Goal: Task Accomplishment & Management: Manage account settings

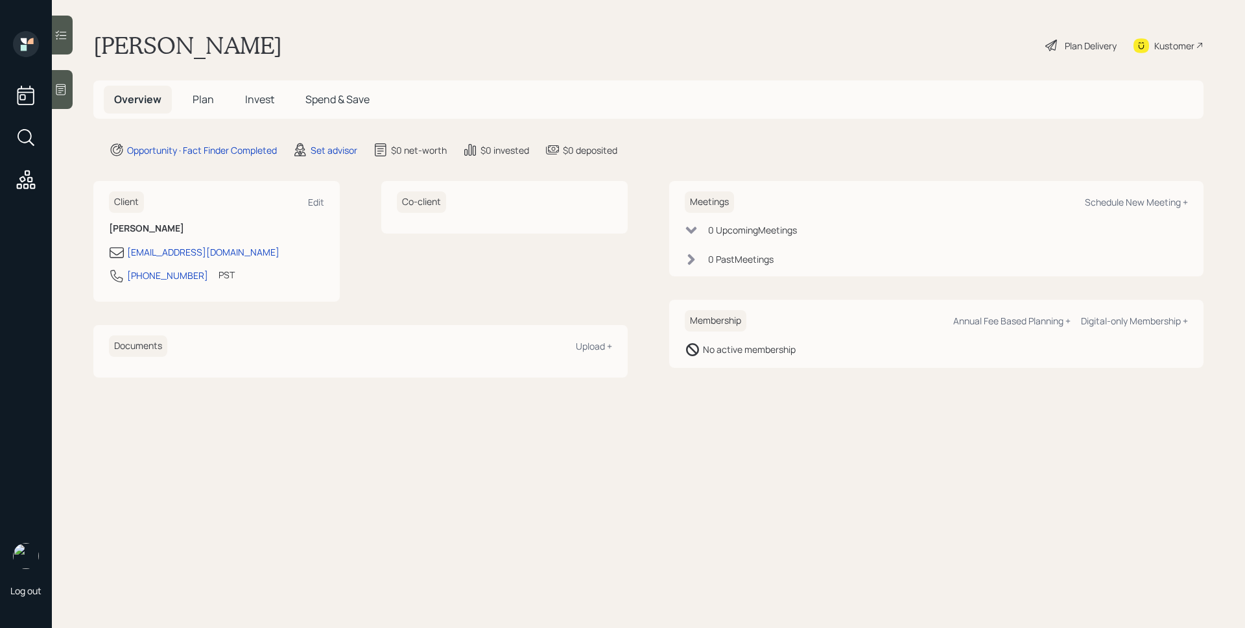
click at [67, 84] on icon at bounding box center [60, 89] width 13 height 13
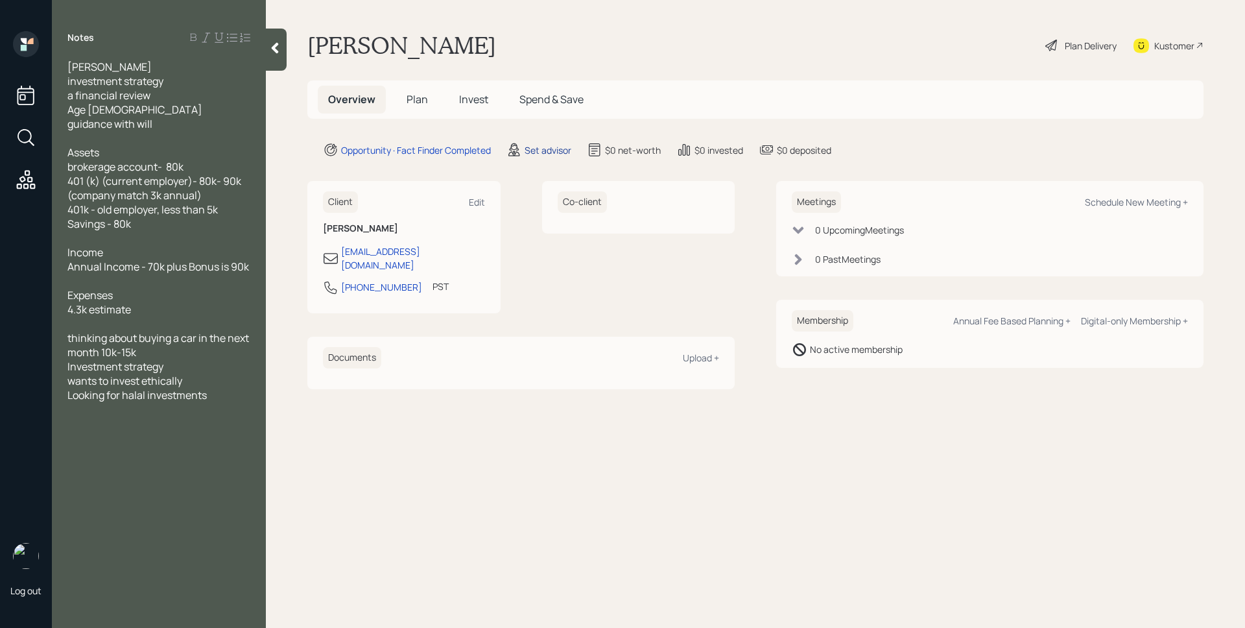
click at [526, 147] on div "Set advisor" at bounding box center [547, 150] width 47 height 14
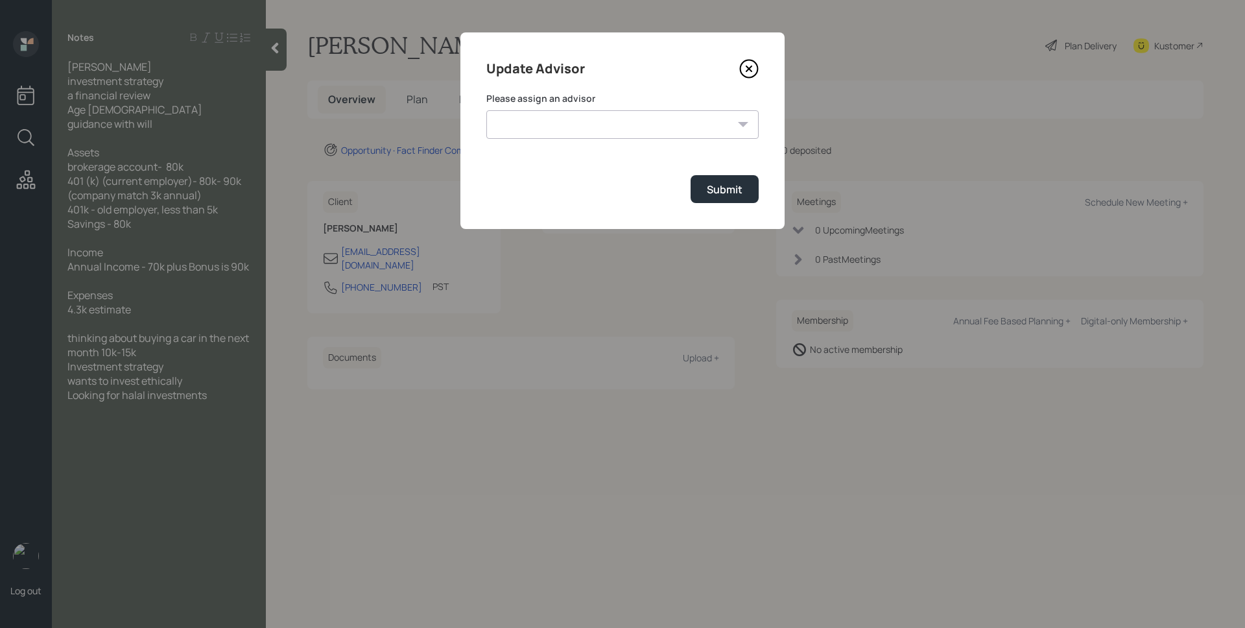
click at [616, 112] on select "Michael Russo Jonah Coleman Tyler End Treva Nostdahl Eric Schwartz Sami Boghos …" at bounding box center [622, 124] width 272 height 29
select select "d946c976-65aa-4529-ac9d-02c4f1114fc0"
click at [486, 110] on select "Michael Russo Jonah Coleman Tyler End Treva Nostdahl Eric Schwartz Sami Boghos …" at bounding box center [622, 124] width 272 height 29
click at [727, 183] on div "Submit" at bounding box center [725, 189] width 36 height 14
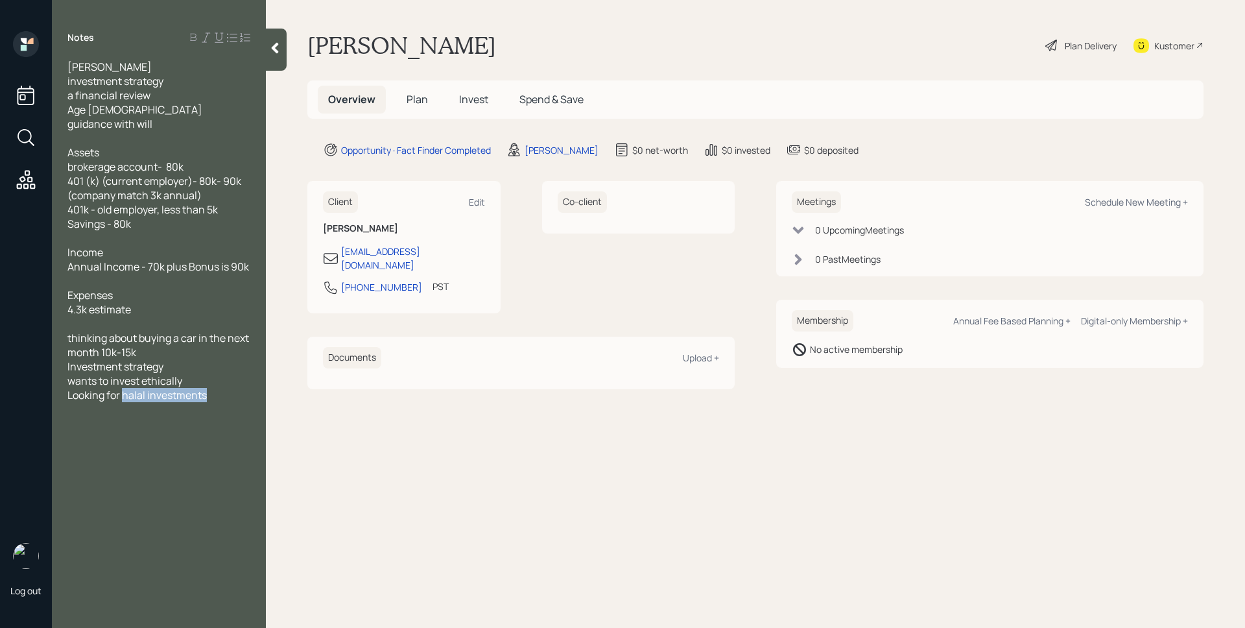
drag, startPoint x: 124, startPoint y: 395, endPoint x: 233, endPoint y: 395, distance: 108.3
click at [233, 395] on div "thinking about buying a car in the next month 10k-15k Investment strategy wants…" at bounding box center [158, 366] width 183 height 71
copy span "halal investments"
click at [945, 1] on main "Moinul Hussain Plan Delivery Kustomer Overview Plan Invest Spend & Save Opportu…" at bounding box center [755, 314] width 979 height 628
